Goal: Transaction & Acquisition: Purchase product/service

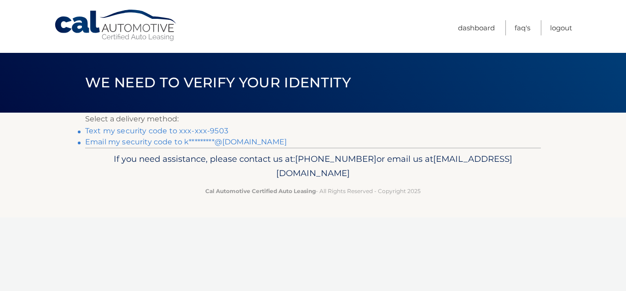
click at [203, 131] on link "Text my security code to xxx-xxx-9503" at bounding box center [156, 131] width 143 height 9
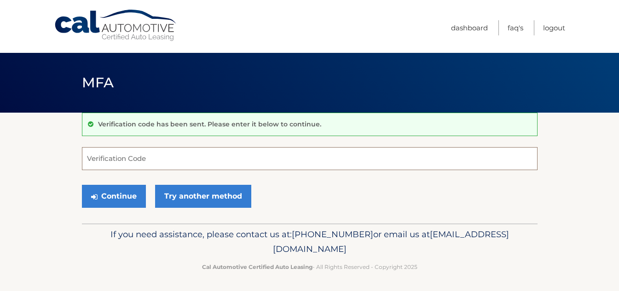
click at [205, 155] on input "Verification Code" at bounding box center [310, 158] width 456 height 23
type input "181328"
click at [119, 184] on div "Continue Try another method" at bounding box center [310, 196] width 456 height 31
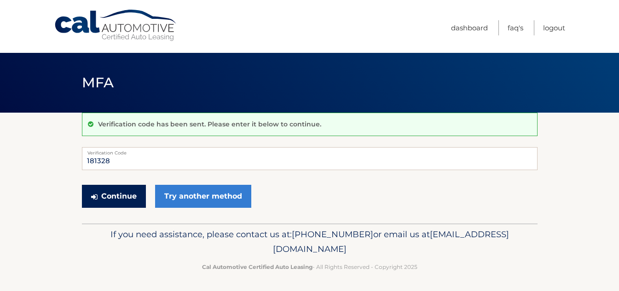
click at [122, 195] on button "Continue" at bounding box center [114, 196] width 64 height 23
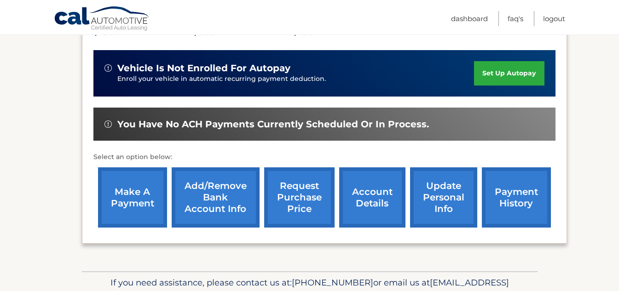
scroll to position [221, 0]
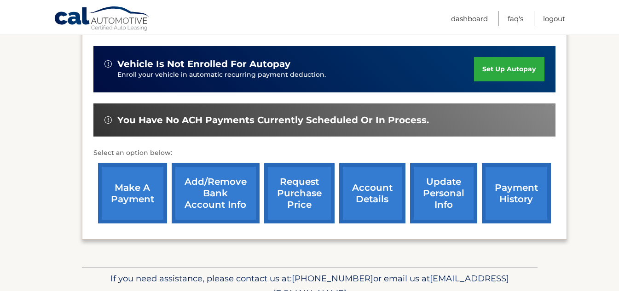
click at [110, 187] on link "make a payment" at bounding box center [132, 193] width 69 height 60
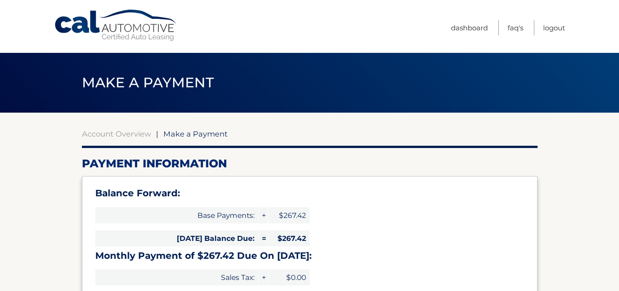
select select "NmFiZDViNTUtYmNmNi00ZjlhLTlkZWYtZjUwZTI1M2RjZDBk"
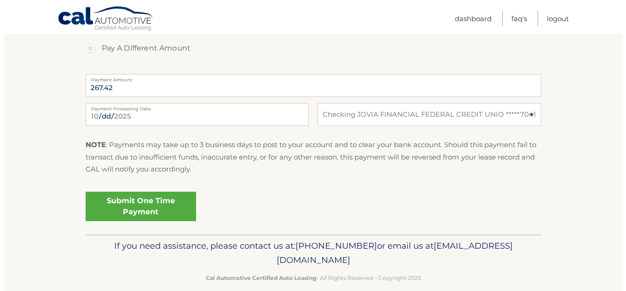
scroll to position [406, 0]
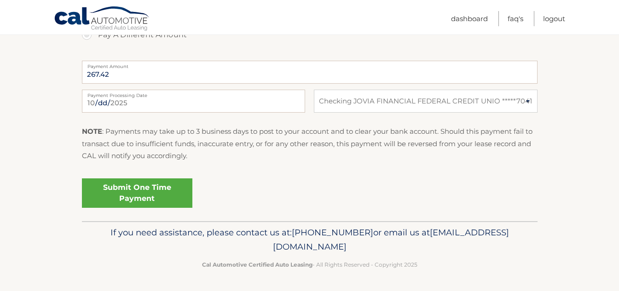
click at [153, 190] on link "Submit One Time Payment" at bounding box center [137, 193] width 110 height 29
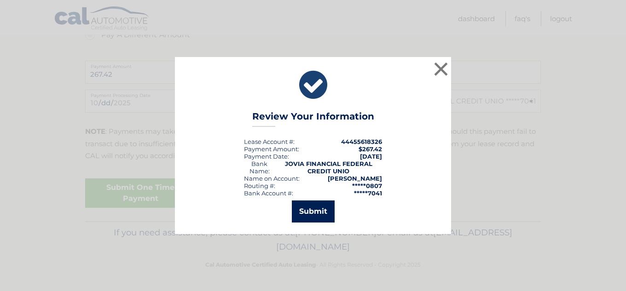
click at [331, 211] on button "Submit" at bounding box center [313, 212] width 43 height 22
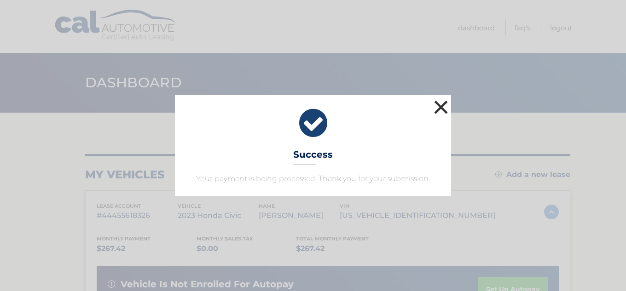
click at [443, 107] on button "×" at bounding box center [441, 107] width 18 height 18
